Goal: Information Seeking & Learning: Check status

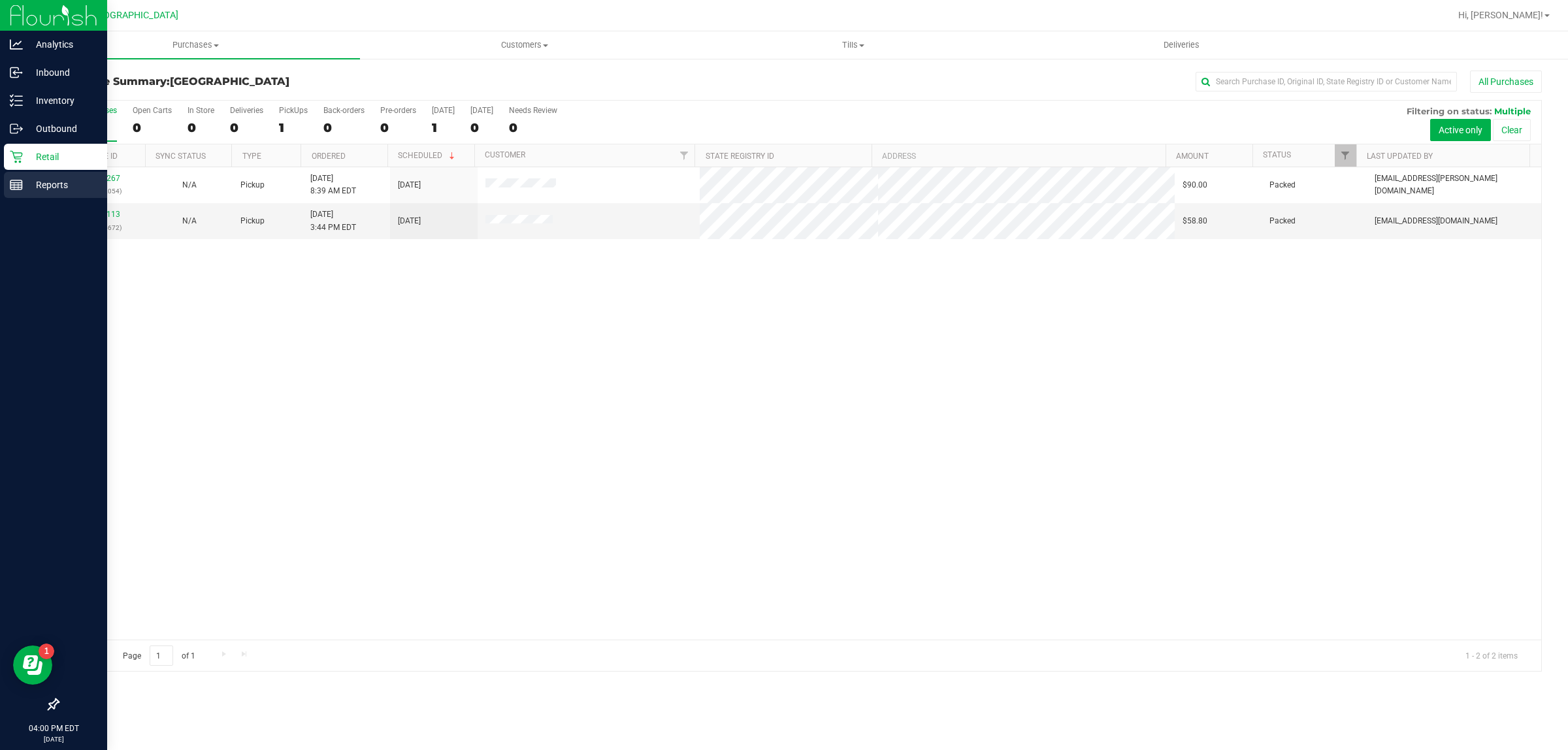
click at [35, 188] on p "Reports" at bounding box center [62, 184] width 79 height 16
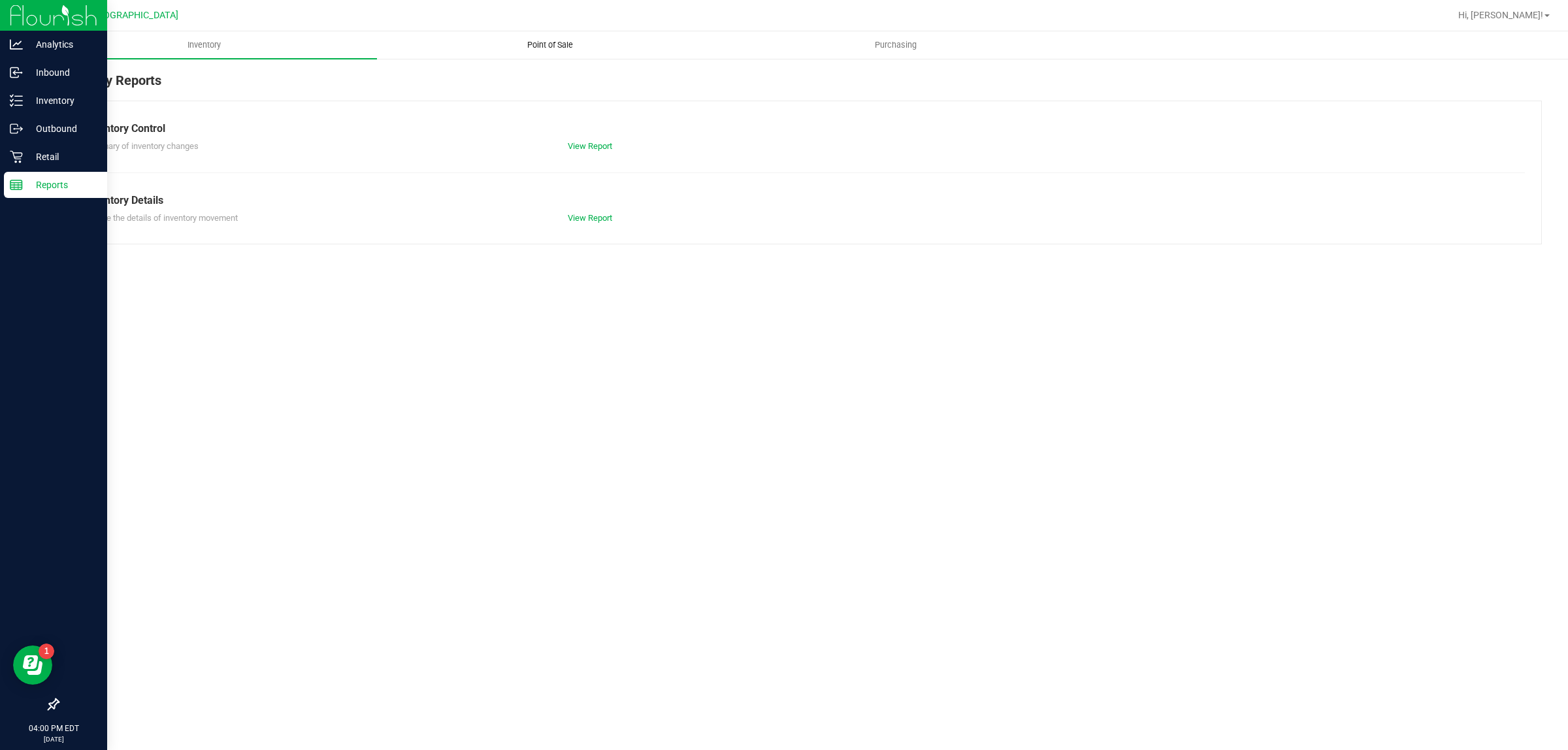
click at [528, 43] on span "Point of Sale" at bounding box center [550, 45] width 81 height 12
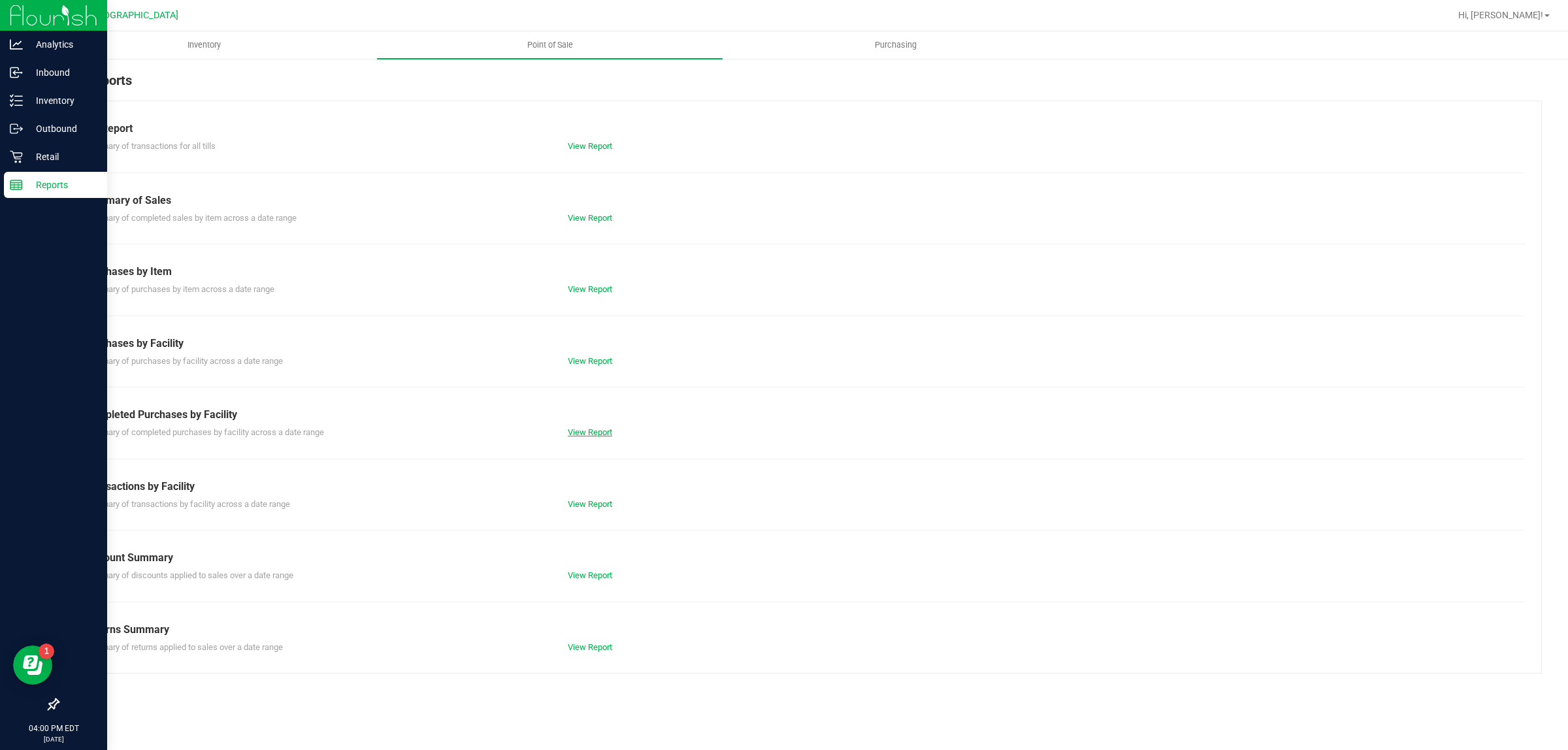
click at [606, 434] on link "View Report" at bounding box center [590, 432] width 44 height 10
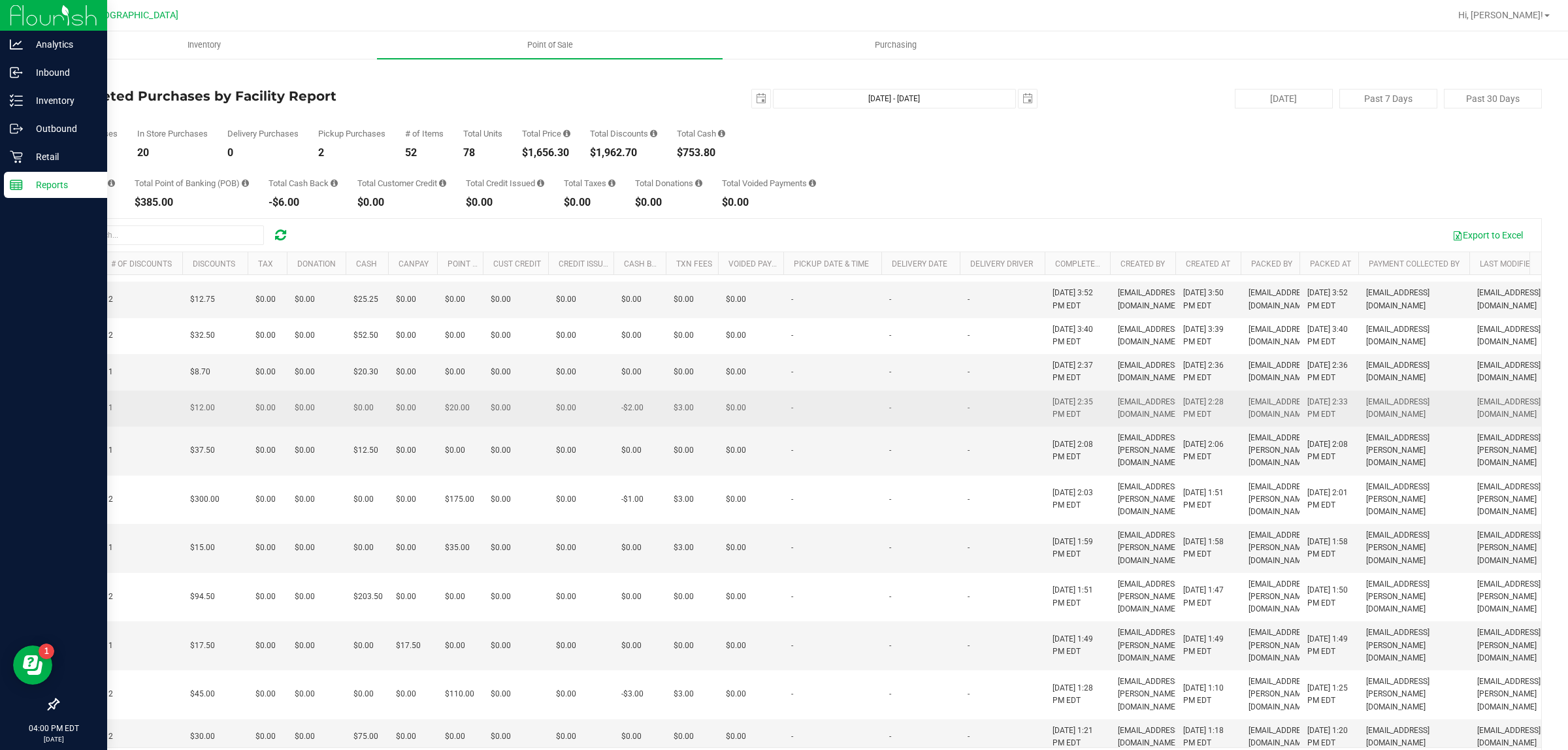
scroll to position [0, 274]
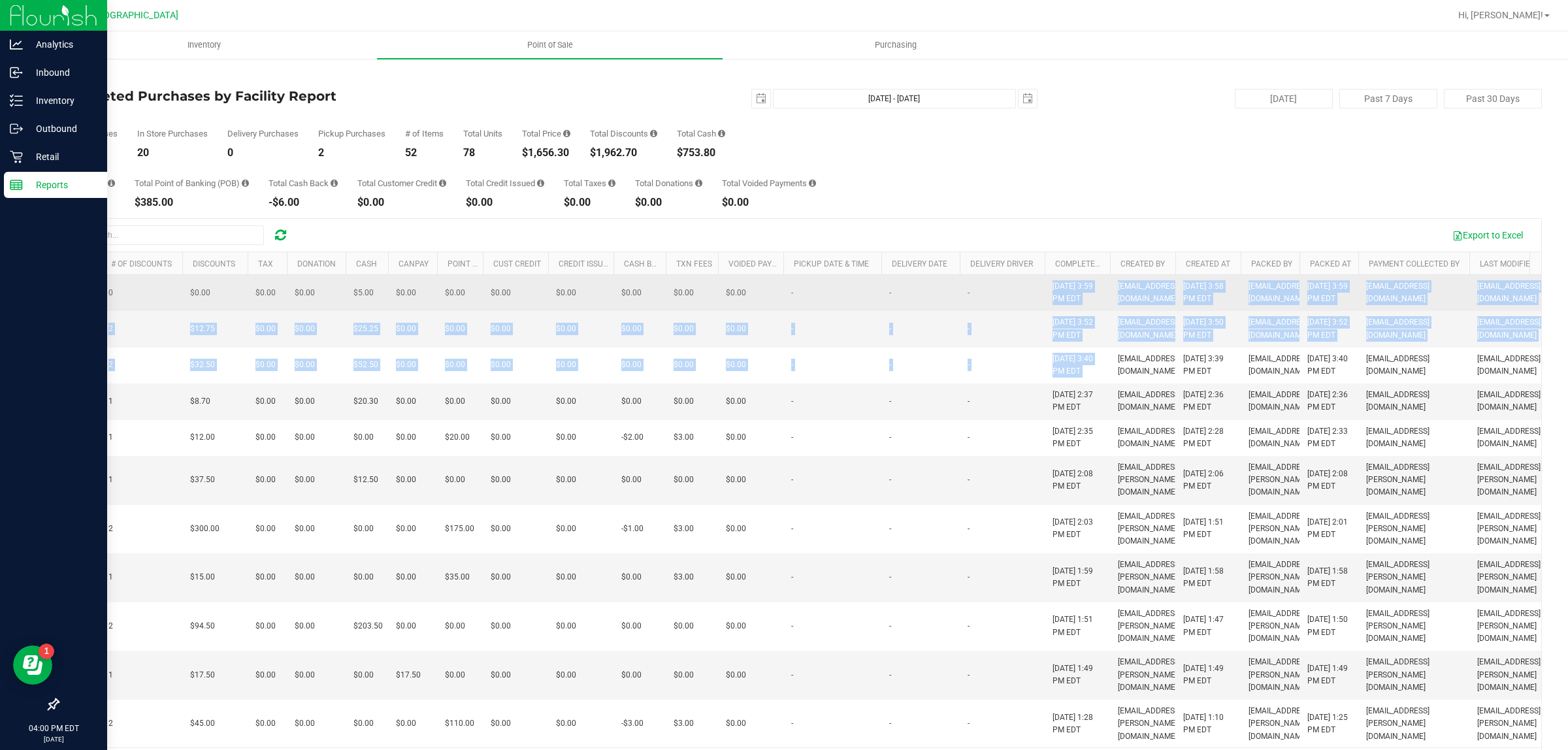
drag, startPoint x: 1115, startPoint y: 402, endPoint x: 1011, endPoint y: 290, distance: 152.8
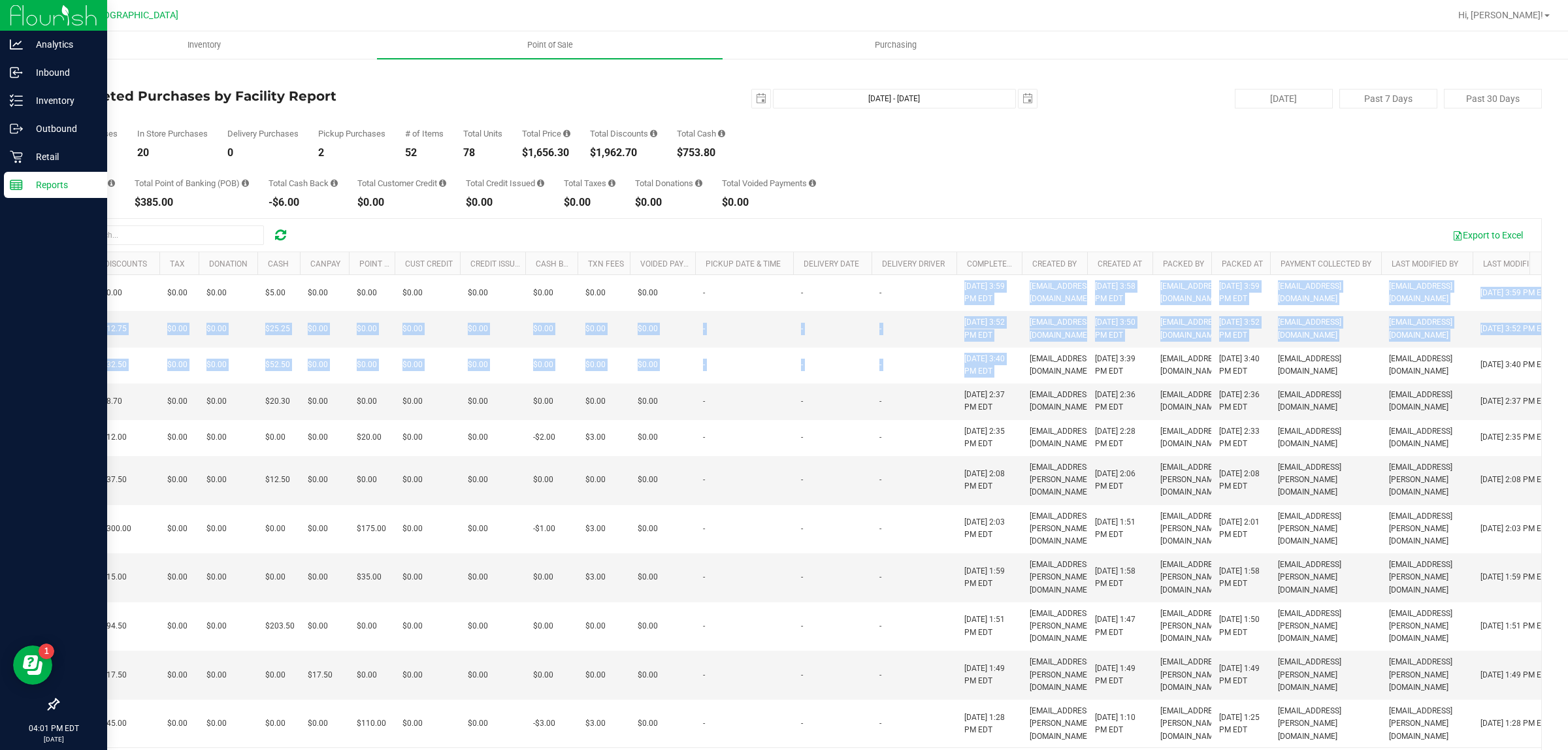
scroll to position [0, 410]
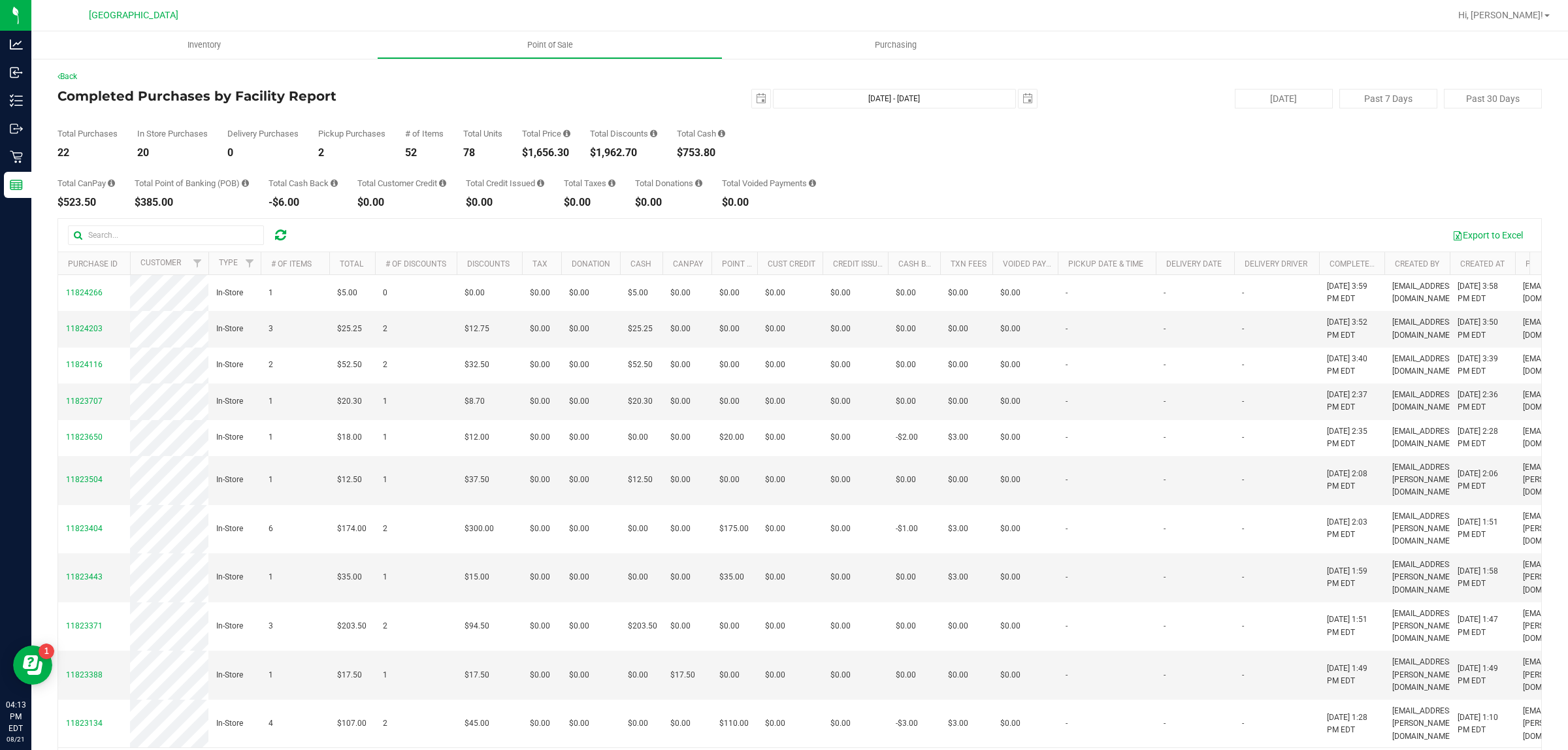
click at [31, 155] on div "Back Completed Purchases by Facility Report 2025-08-21 Aug 21, 2025 - Aug 21, 2…" at bounding box center [800, 425] width 1537 height 735
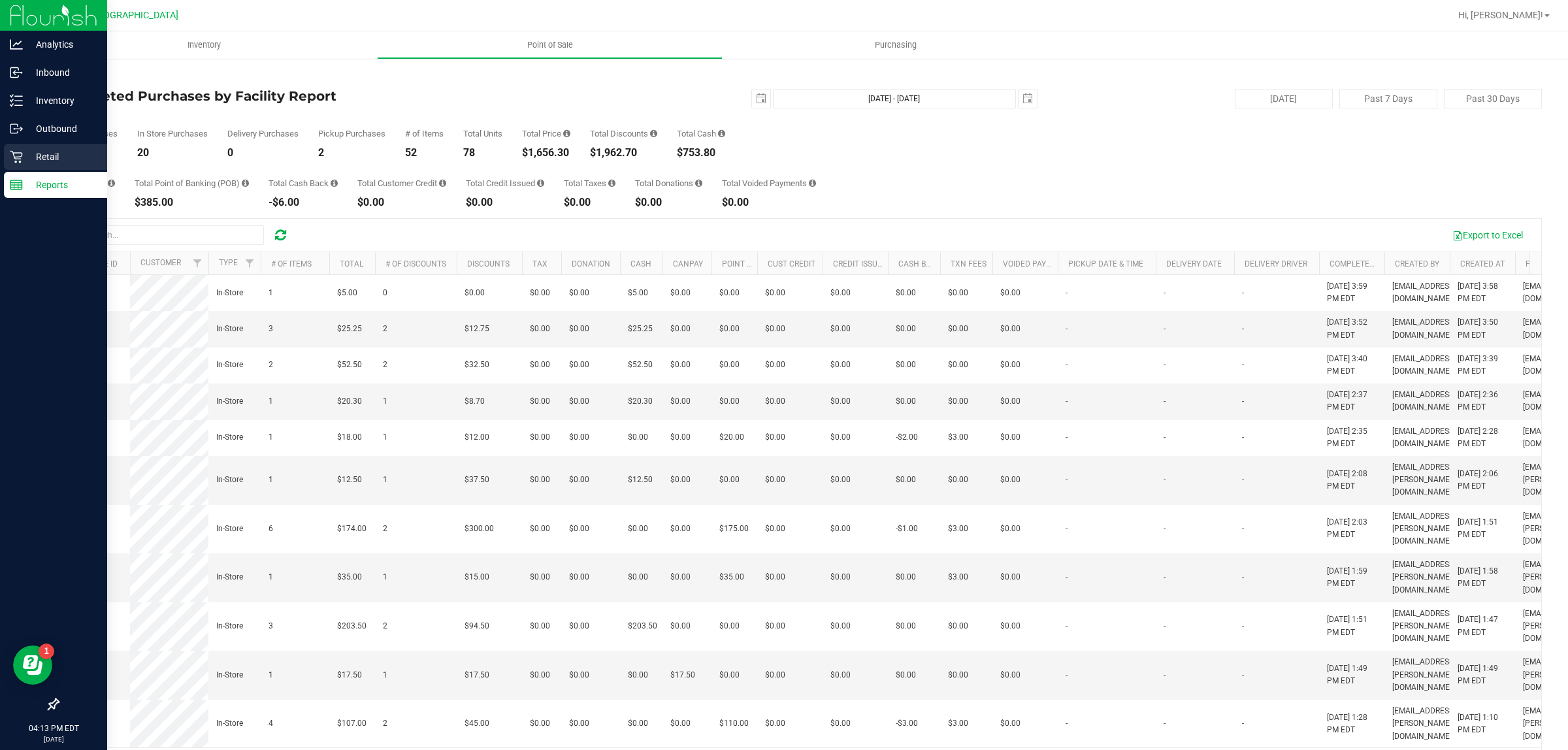
click at [15, 158] on icon at bounding box center [17, 158] width 13 height 13
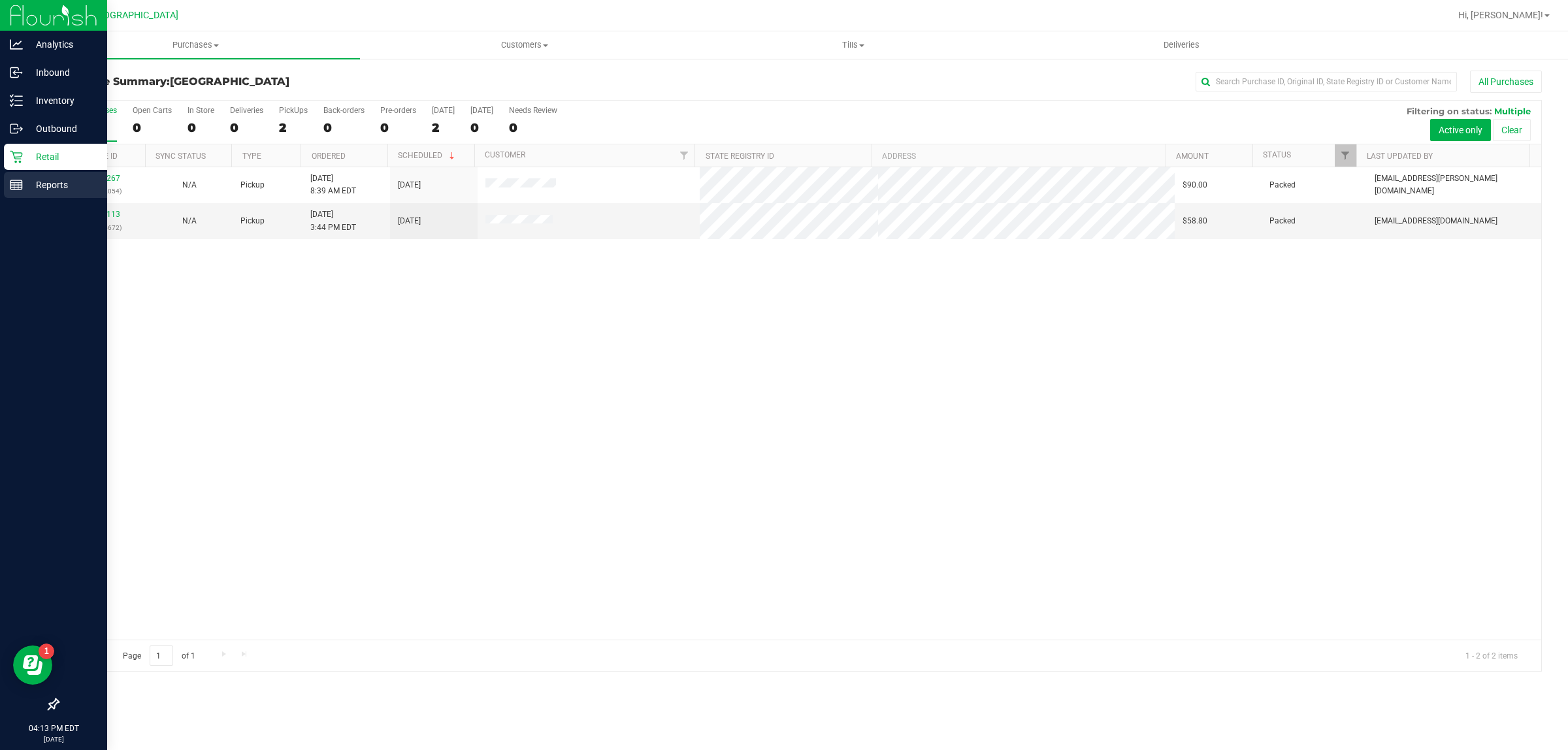
click at [15, 186] on line at bounding box center [15, 186] width 0 height 6
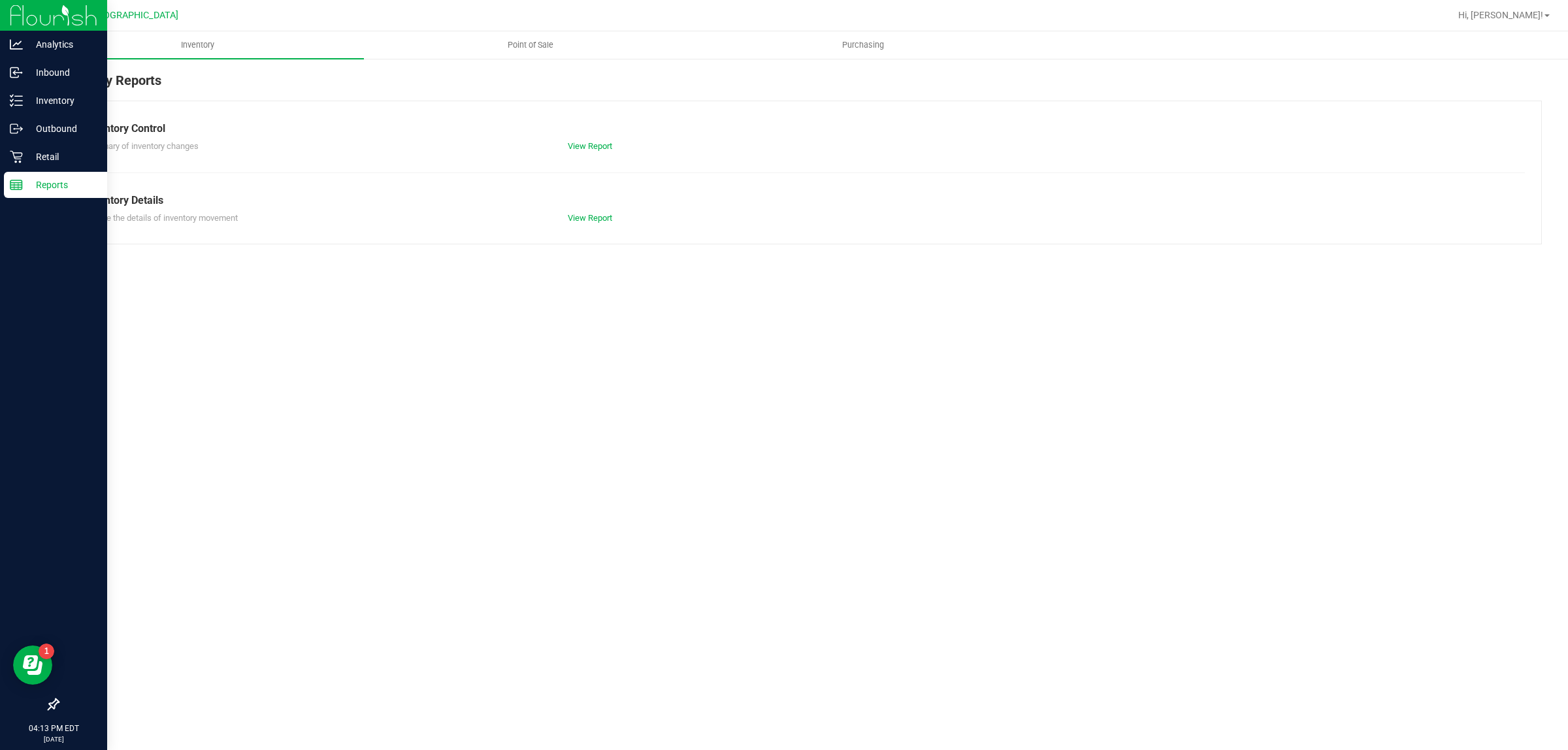
click at [547, 39] on span "Point of Sale" at bounding box center [531, 45] width 81 height 12
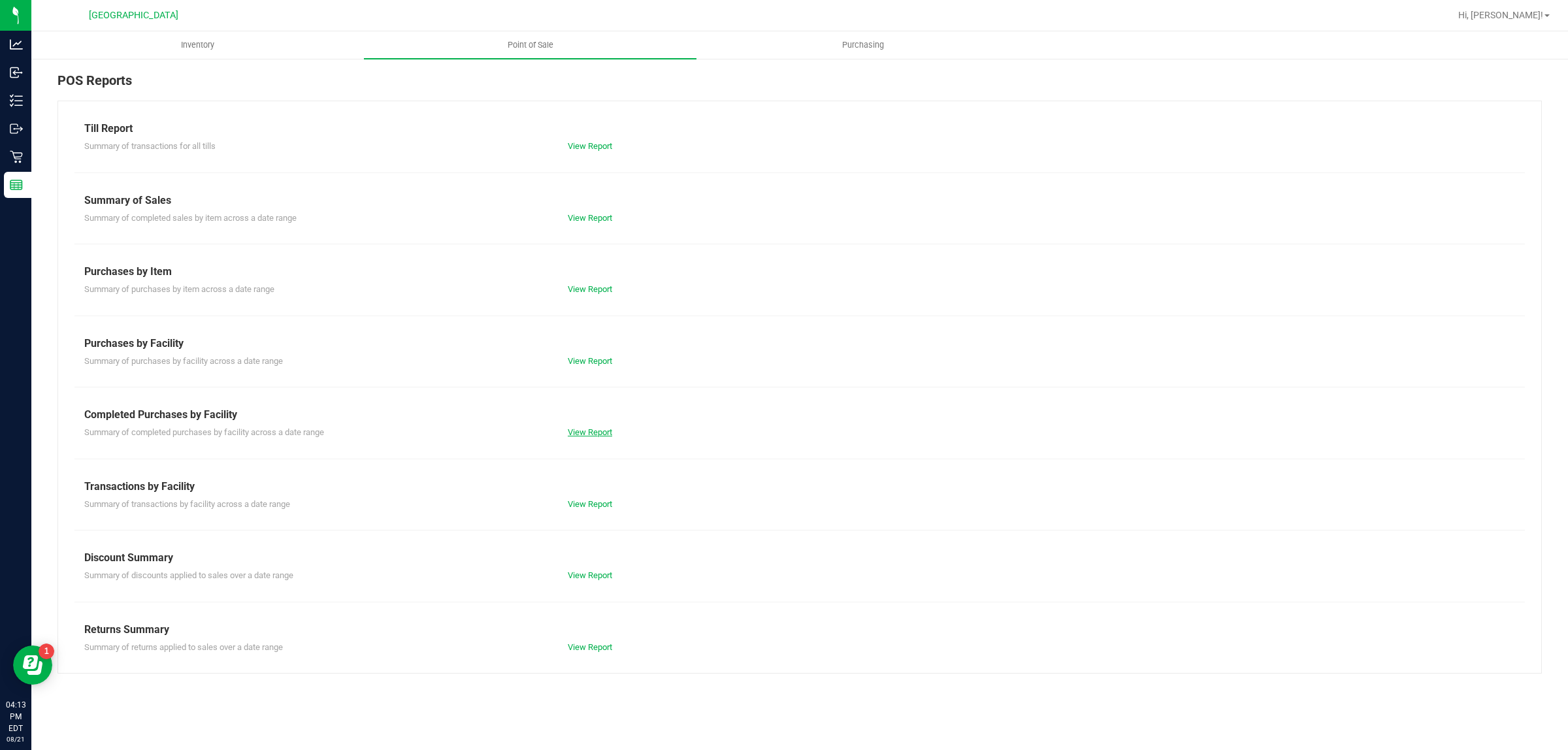
click at [606, 435] on link "View Report" at bounding box center [590, 432] width 44 height 10
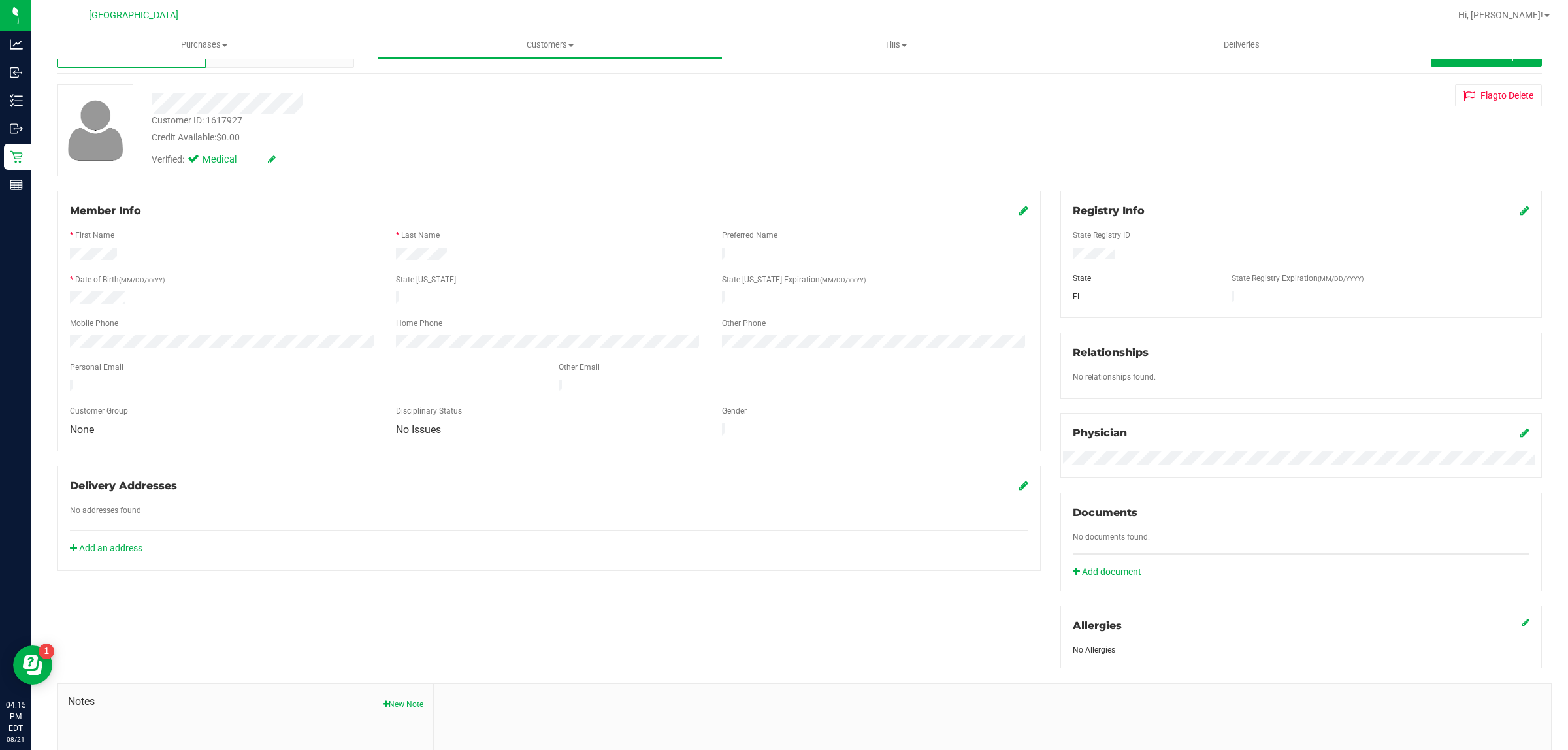
drag, startPoint x: 1119, startPoint y: 248, endPoint x: 1066, endPoint y: 246, distance: 53.0
click at [1073, 246] on div "State Registry ID State State Registry Expiration (MM/DD/YYYY) FL" at bounding box center [1301, 262] width 457 height 86
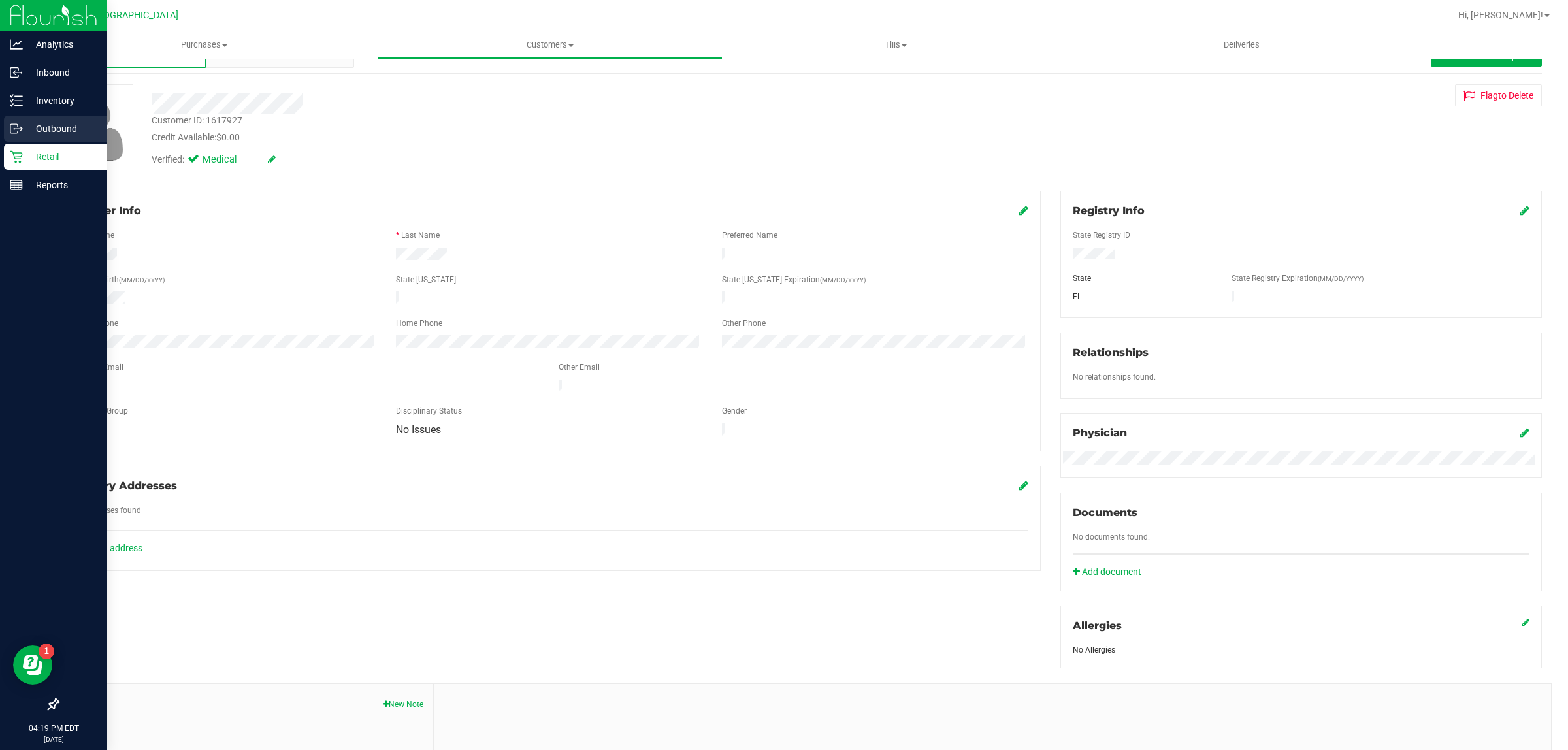
click at [50, 127] on p "Outbound" at bounding box center [62, 128] width 79 height 16
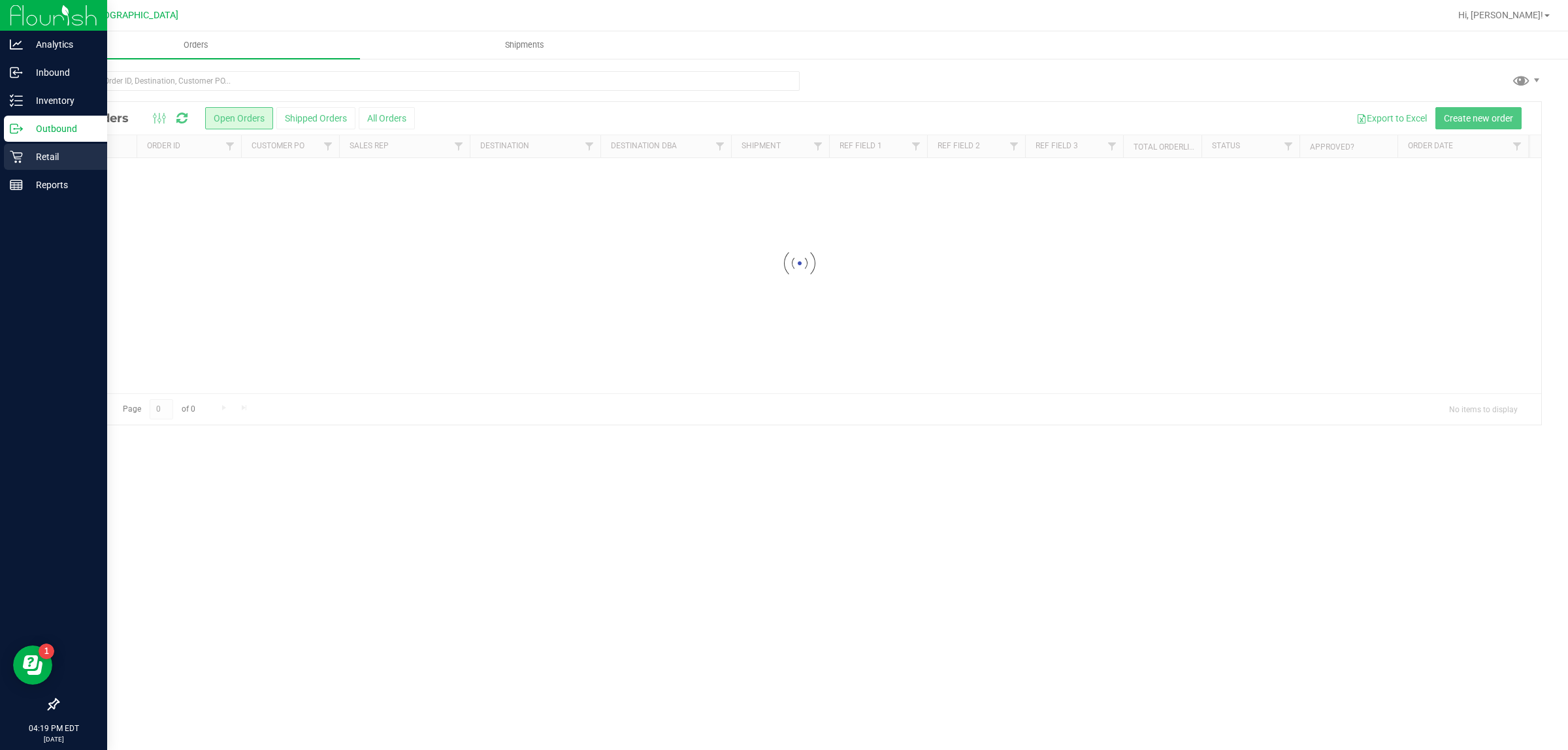
click at [44, 151] on p "Retail" at bounding box center [62, 156] width 79 height 16
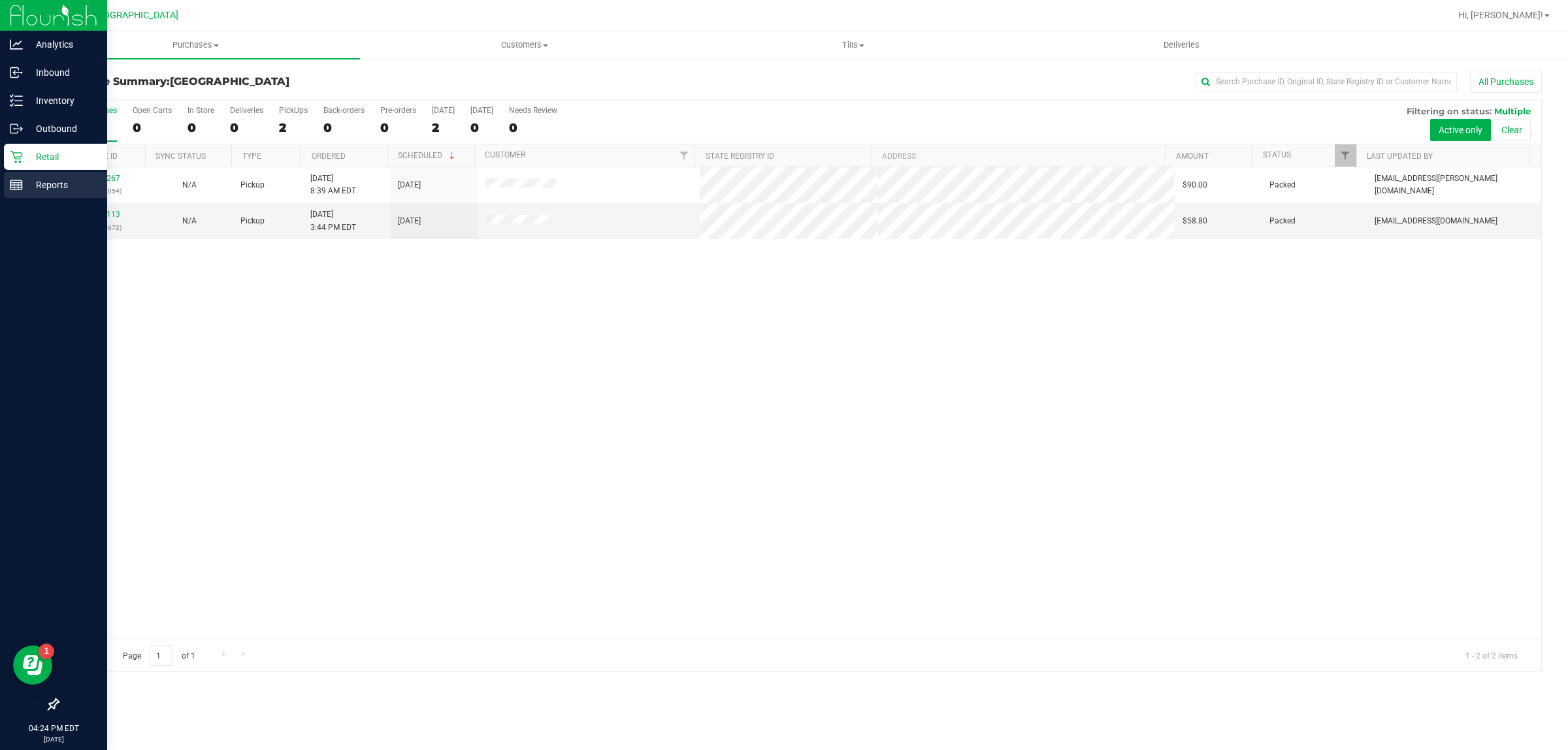
click at [15, 173] on div "Reports" at bounding box center [55, 184] width 104 height 27
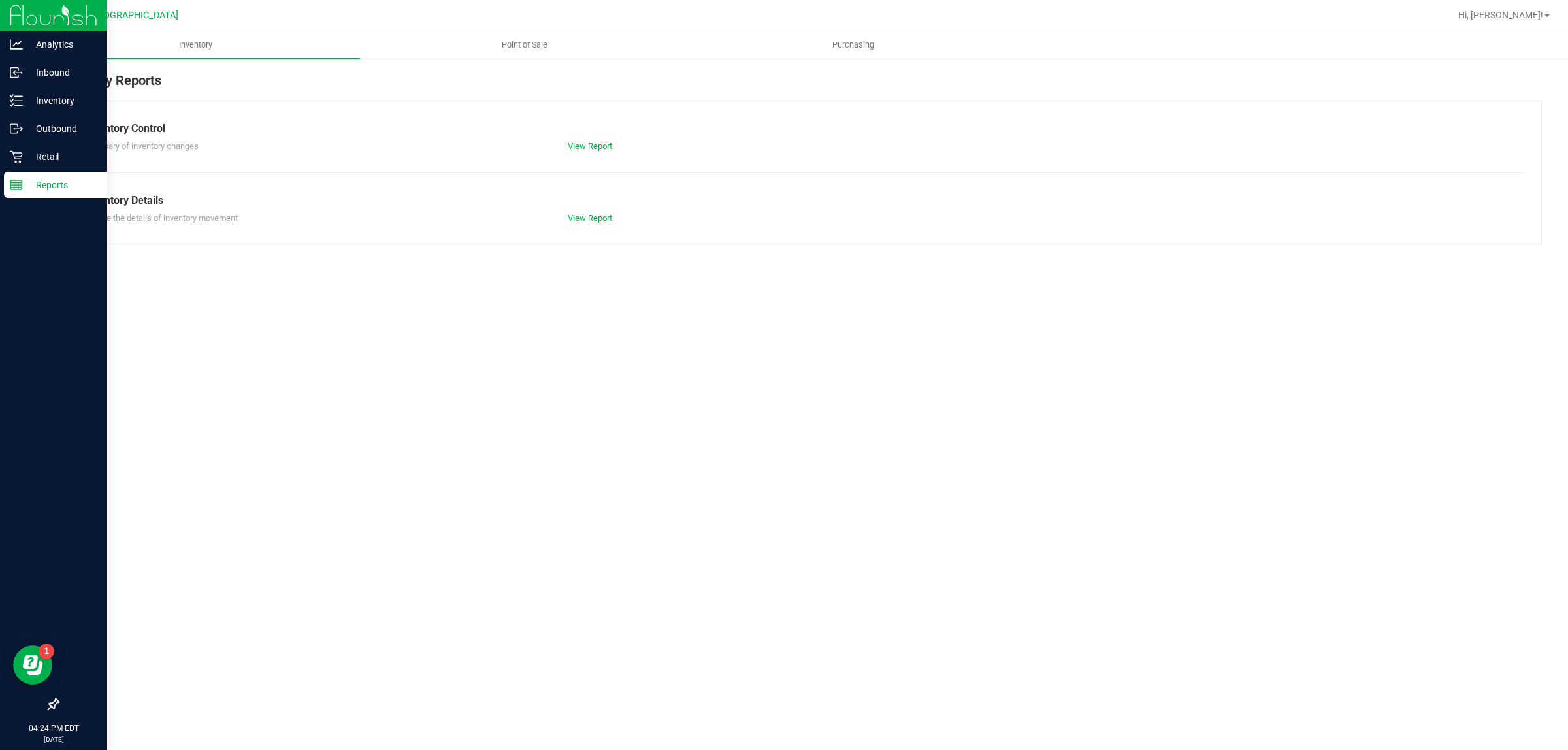
click at [18, 173] on div "Reports" at bounding box center [55, 184] width 104 height 27
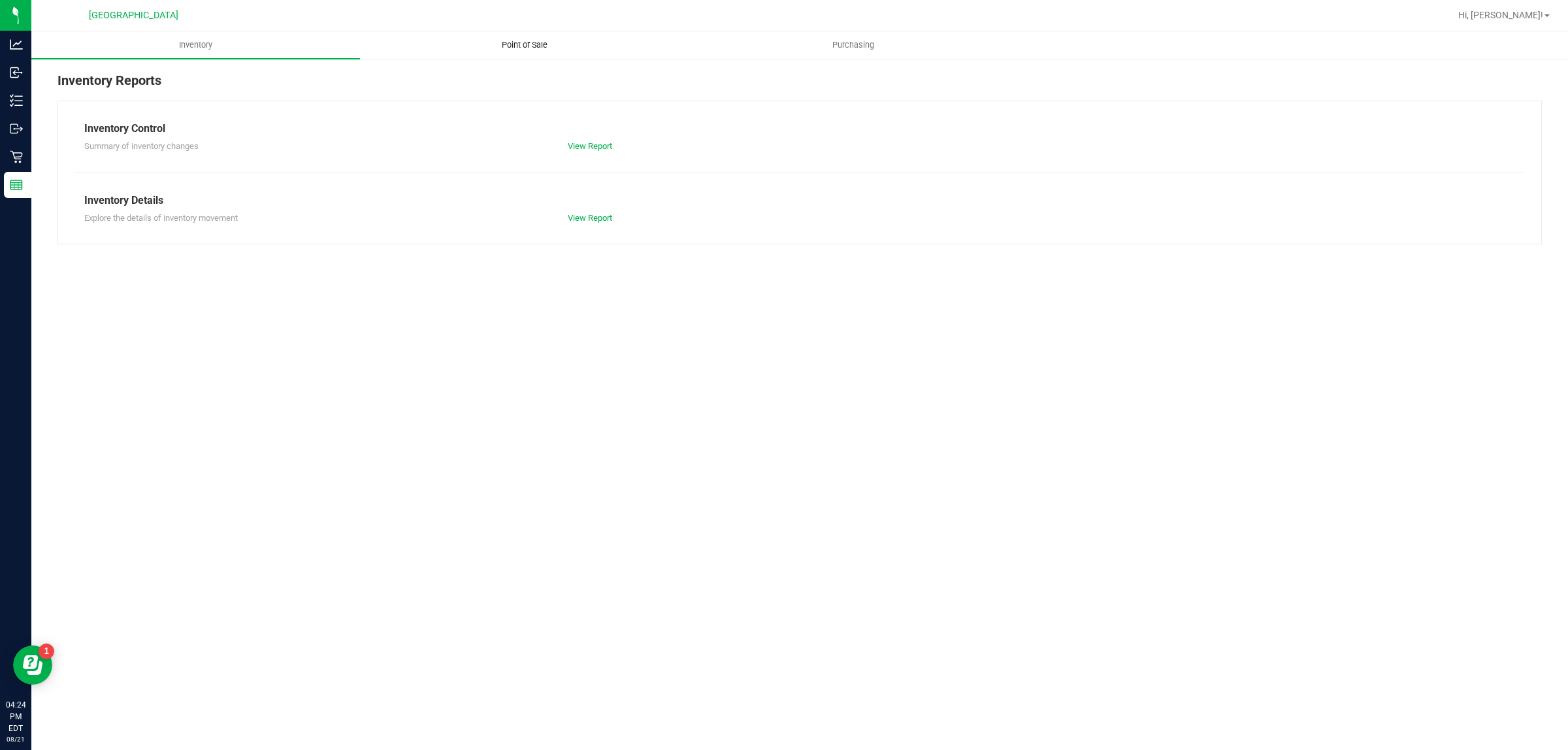
click at [497, 38] on uib-tab-heading "Point of Sale" at bounding box center [524, 45] width 327 height 27
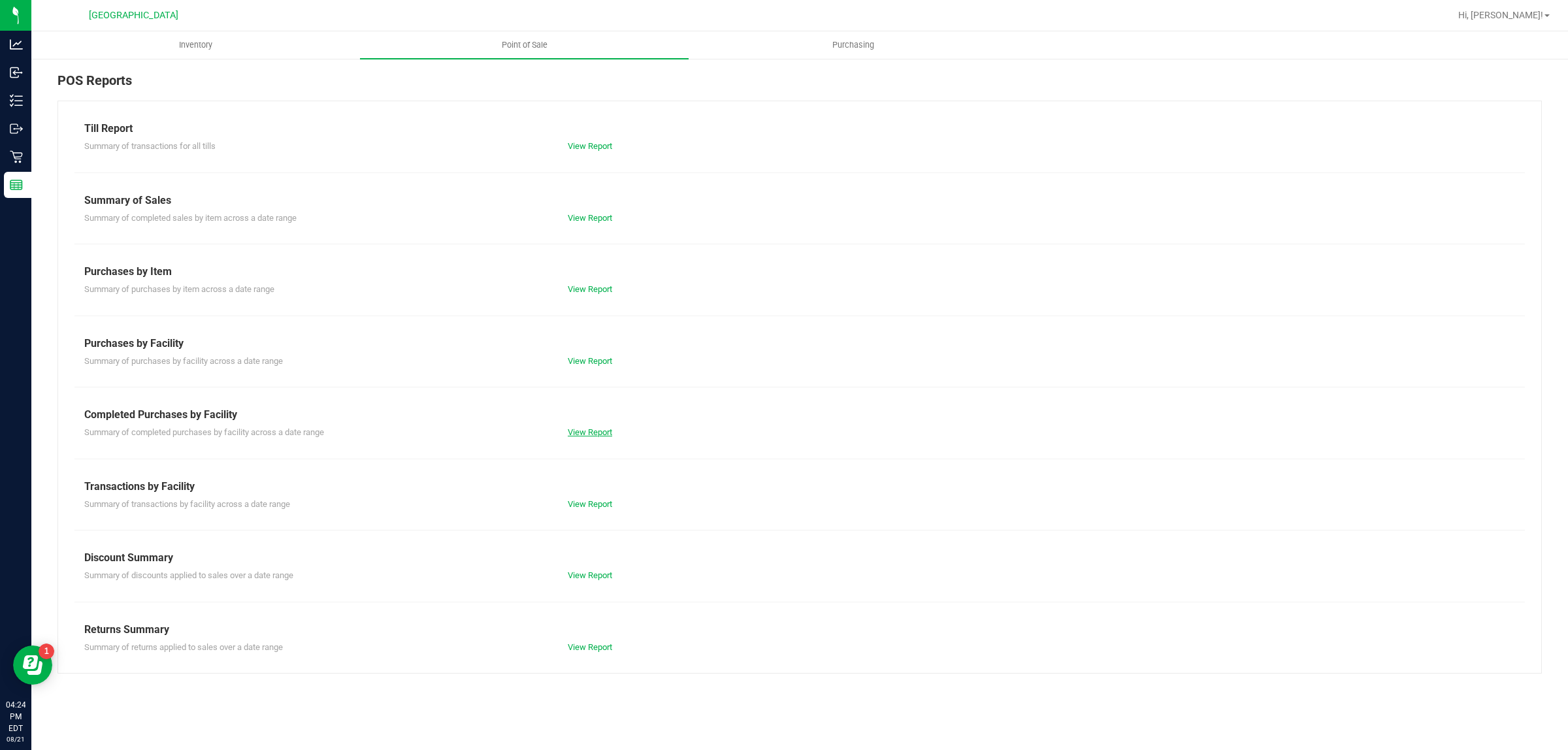
click at [593, 436] on link "View Report" at bounding box center [590, 432] width 44 height 10
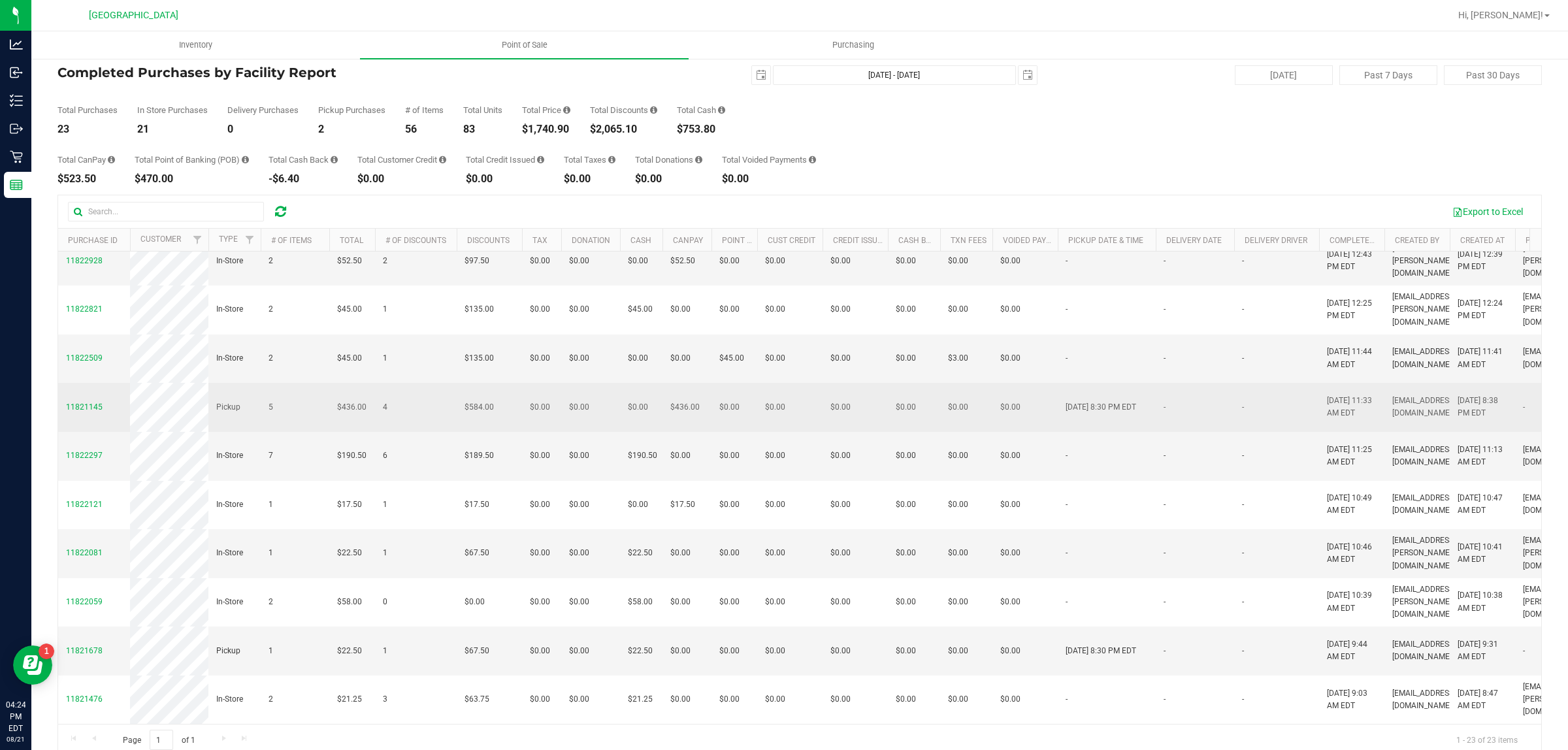
scroll to position [44, 0]
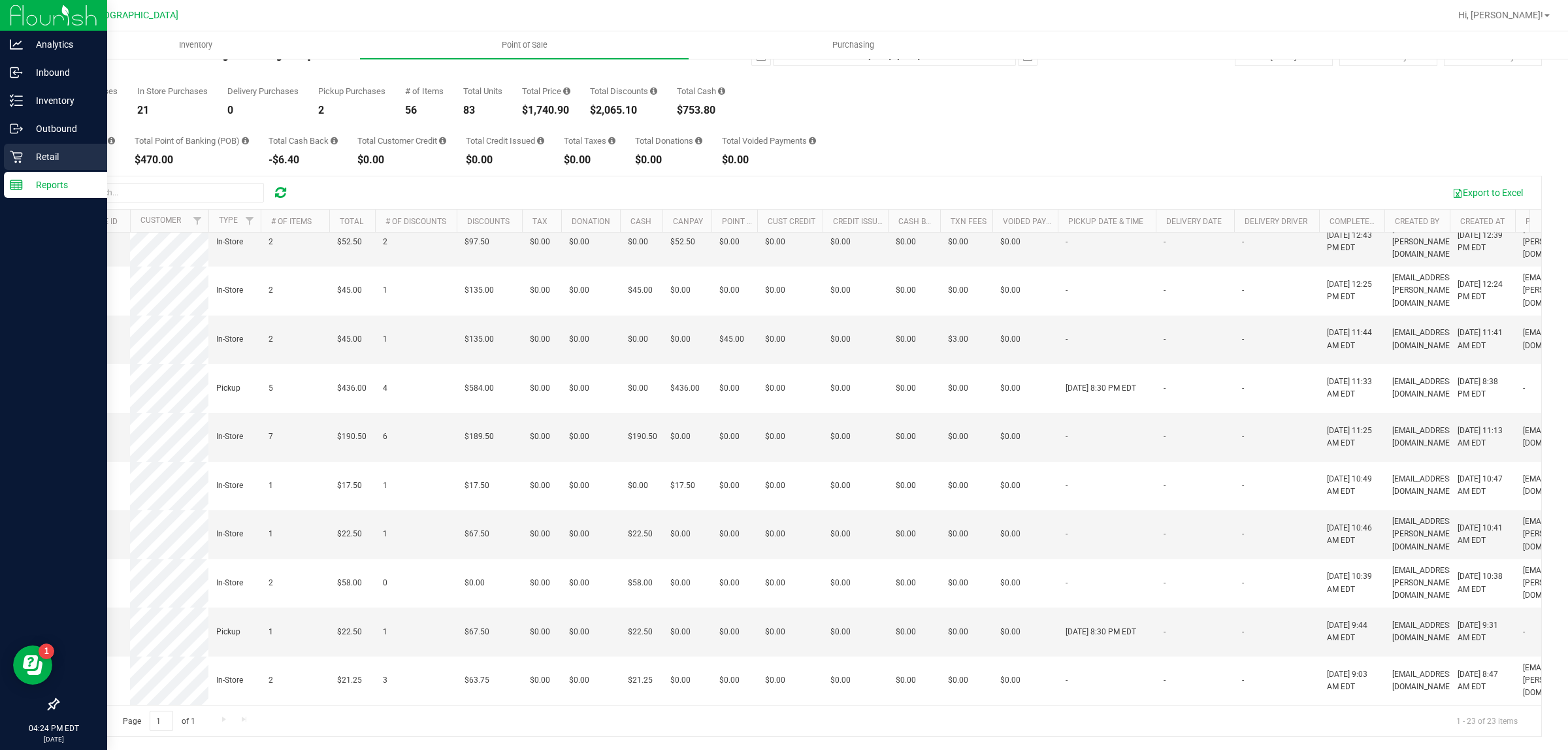
click at [39, 163] on p "Retail" at bounding box center [62, 156] width 79 height 16
